Goal: Check status

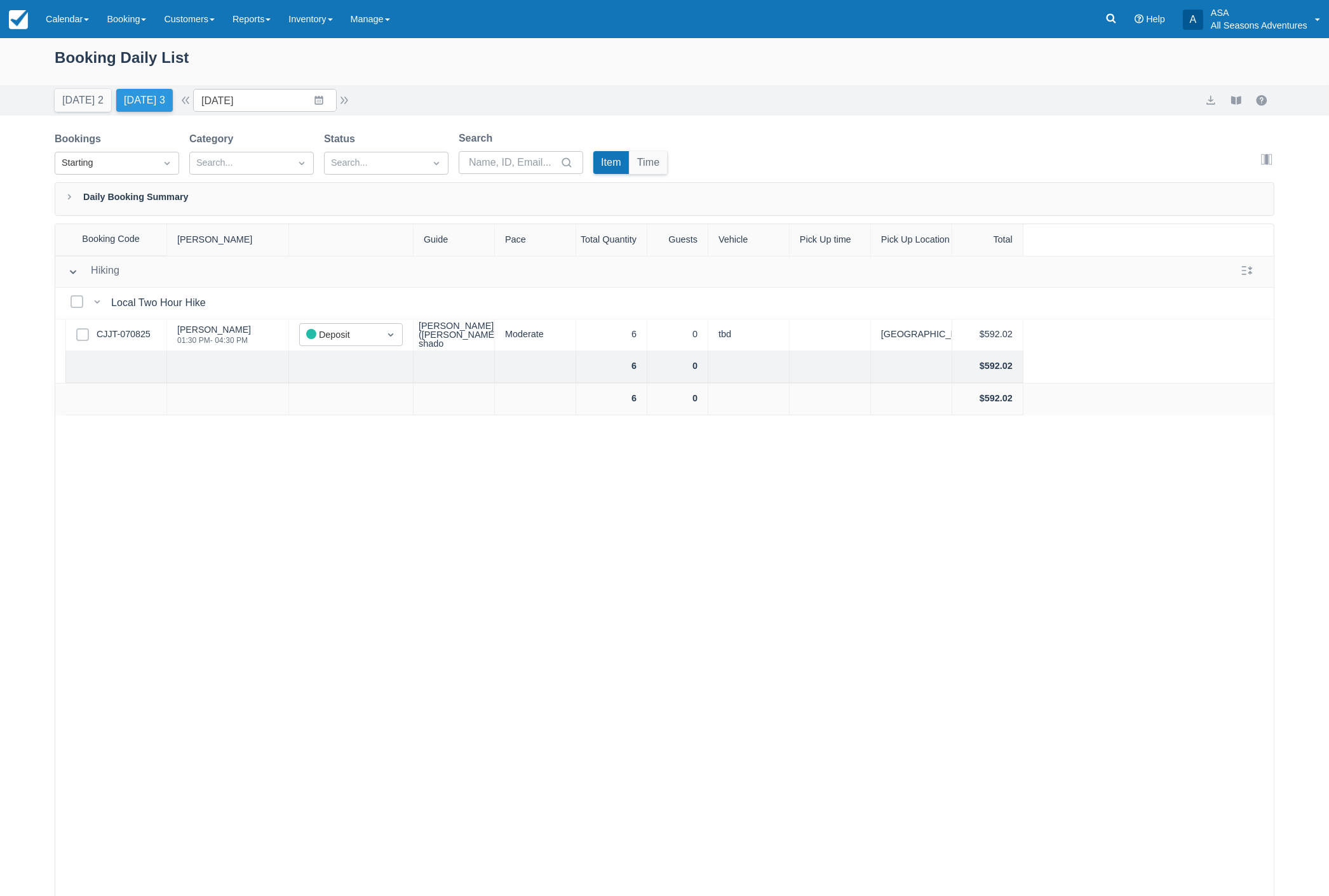
click at [134, 96] on button "[DATE] 3" at bounding box center [144, 100] width 57 height 23
click at [78, 104] on button "[DATE] 2" at bounding box center [82, 100] width 57 height 23
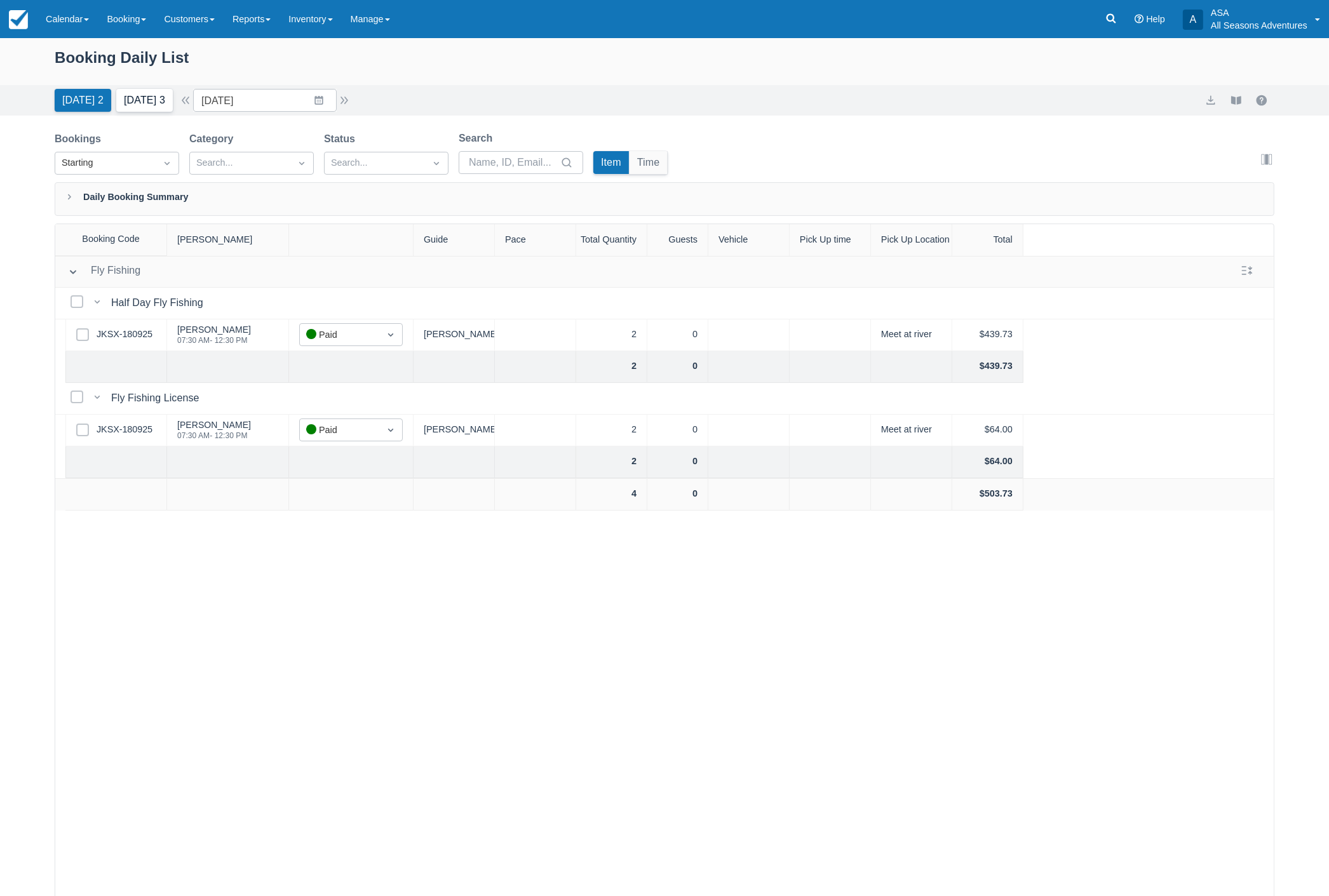
click at [146, 100] on button "[DATE] 3" at bounding box center [144, 100] width 57 height 23
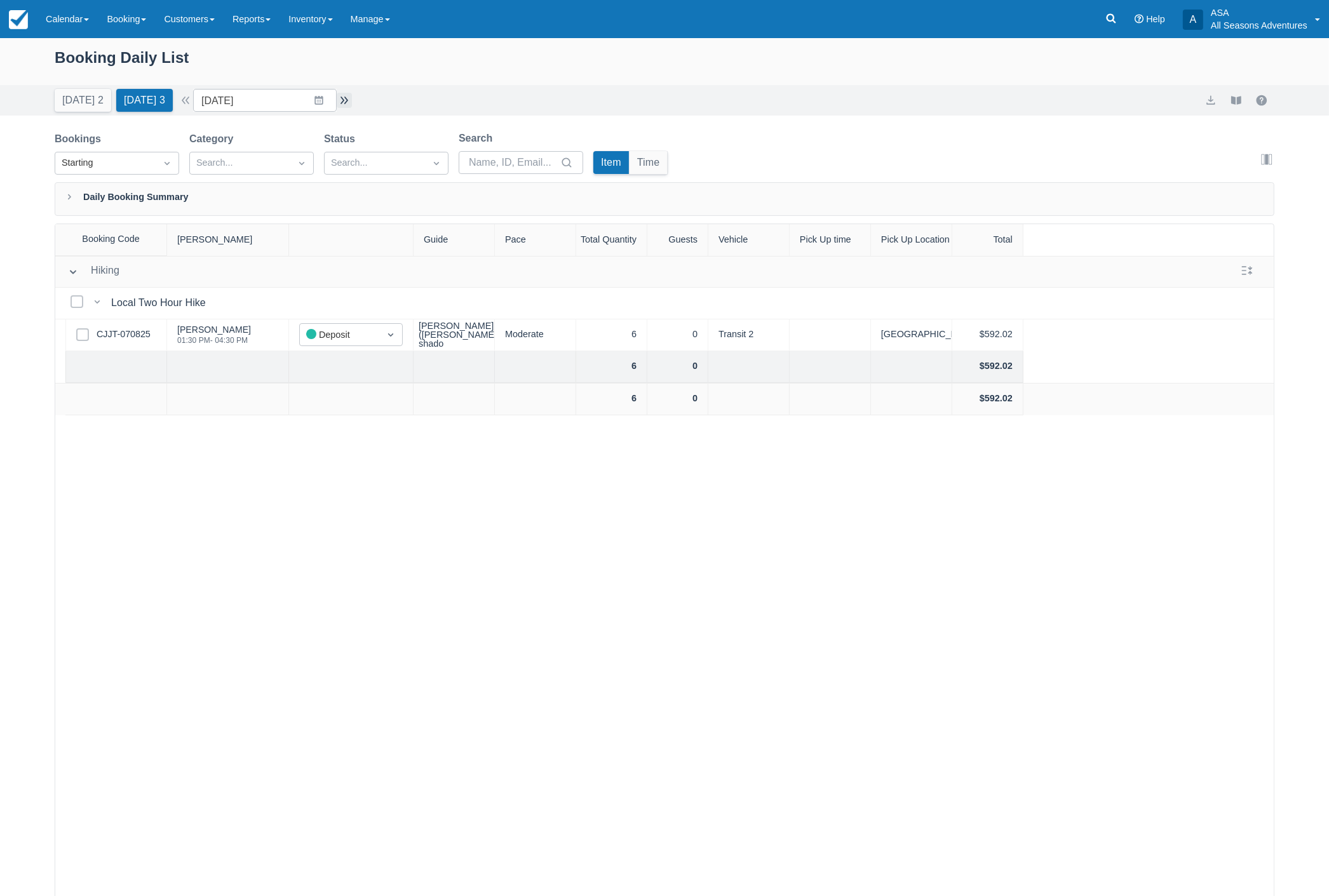
click at [352, 98] on button "button" at bounding box center [344, 100] width 15 height 15
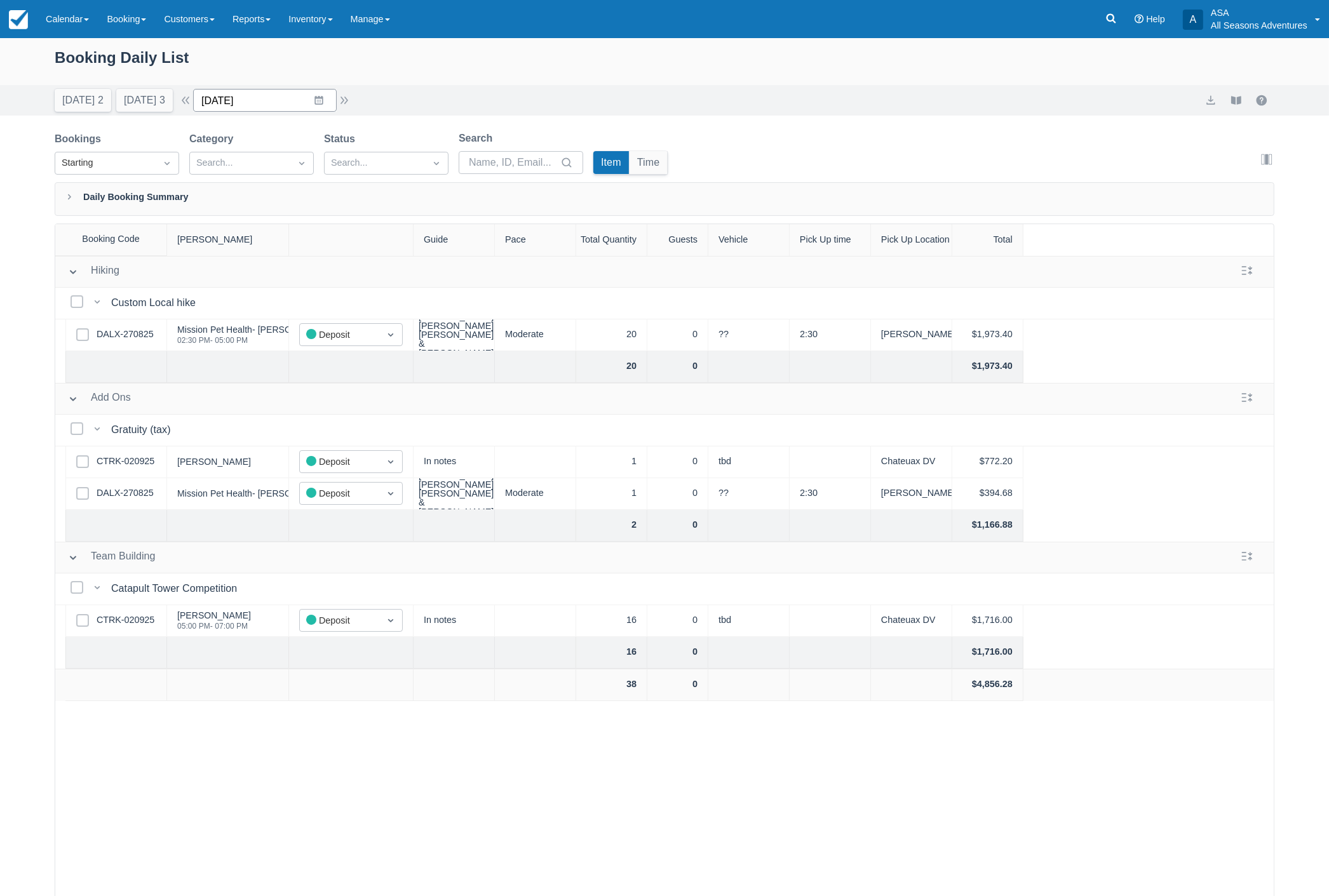
click at [277, 104] on input "[DATE]" at bounding box center [265, 100] width 144 height 23
click at [511, 57] on div "Booking Daily List" at bounding box center [664, 64] width 1219 height 37
click at [267, 106] on input "[DATE]" at bounding box center [265, 100] width 144 height 23
click at [307, 269] on td "24" at bounding box center [294, 270] width 25 height 24
type input "[DATE]"
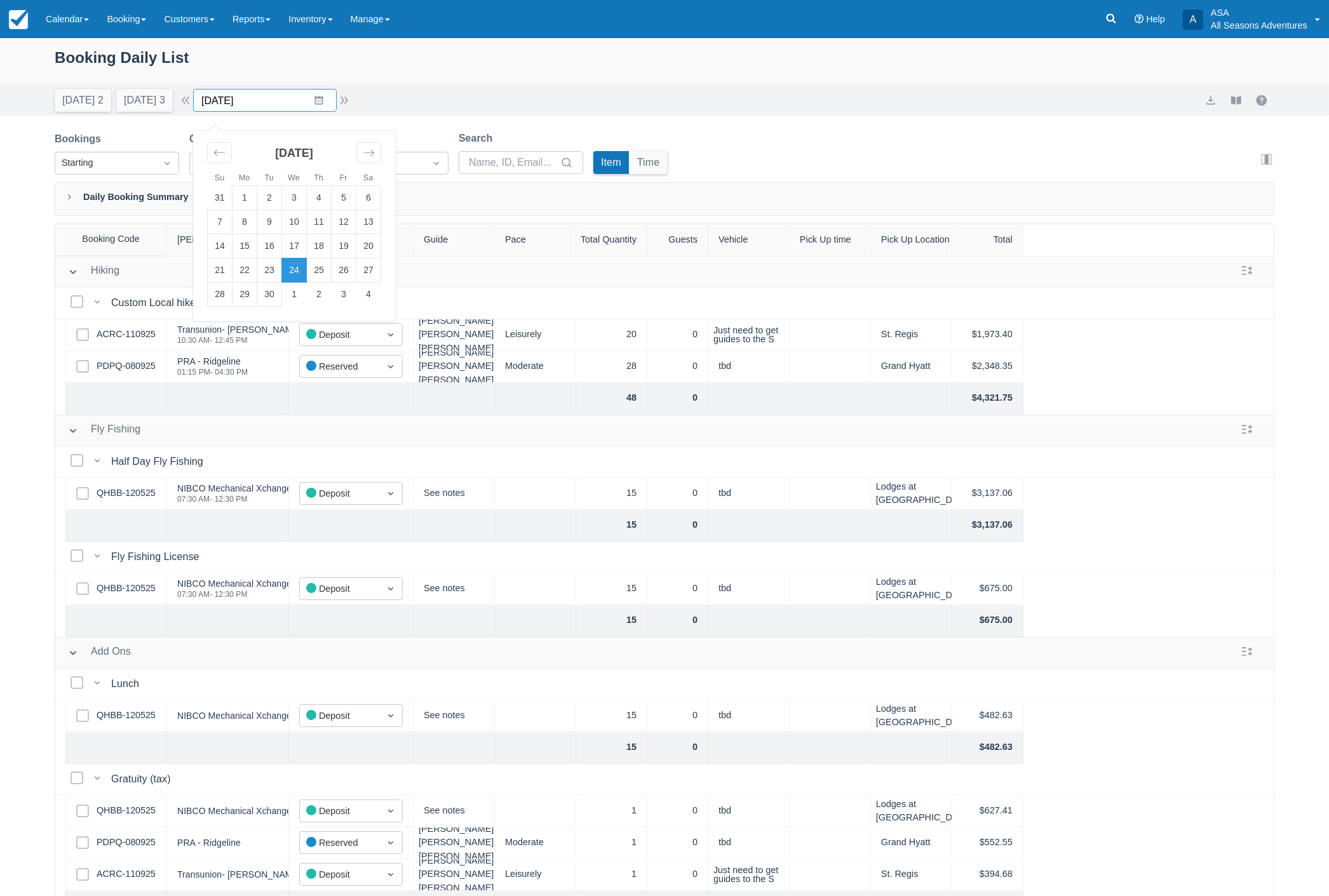
click at [275, 94] on input "[DATE]" at bounding box center [265, 100] width 144 height 23
click at [452, 60] on div "Booking Daily List" at bounding box center [664, 64] width 1219 height 37
